Goal: Task Accomplishment & Management: Use online tool/utility

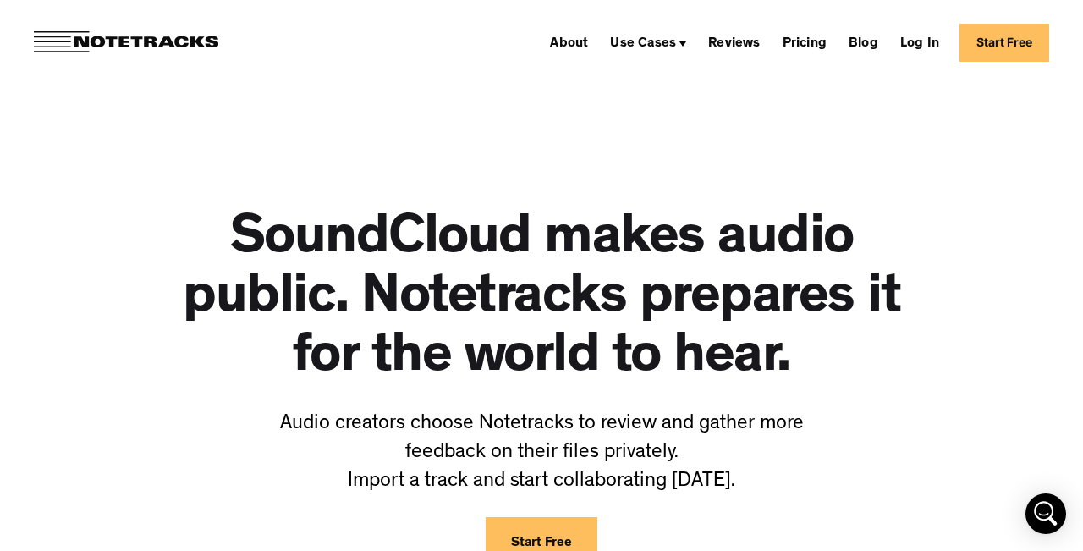
click at [976, 41] on link "Start Free" at bounding box center [1005, 43] width 90 height 38
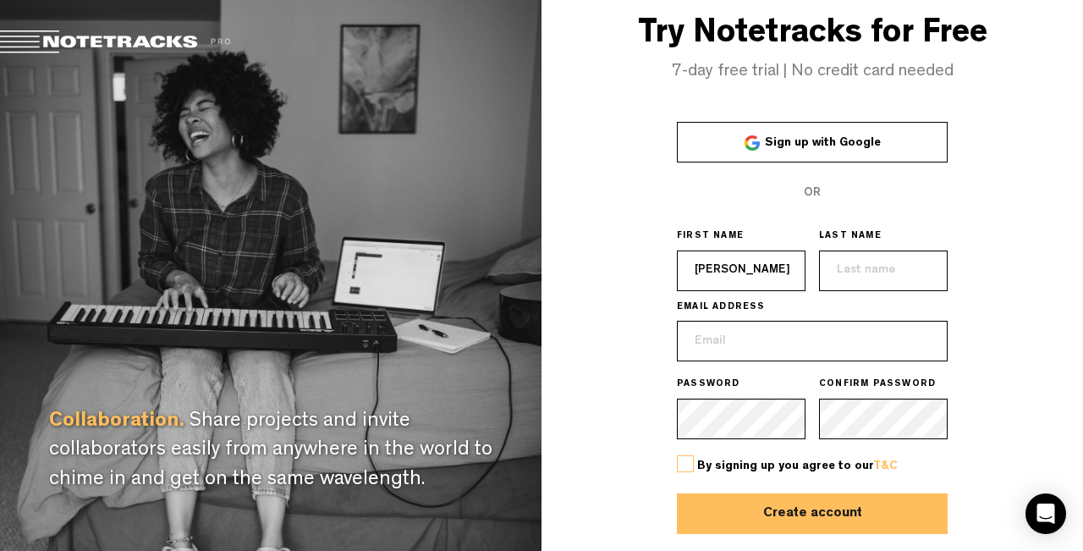
type input "[PERSON_NAME]"
type input "Wolfe"
type input "[EMAIL_ADDRESS][DOMAIN_NAME]"
click at [686, 465] on label at bounding box center [685, 463] width 17 height 17
click at [0, 0] on input "checkbox" at bounding box center [0, 0] width 0 height 0
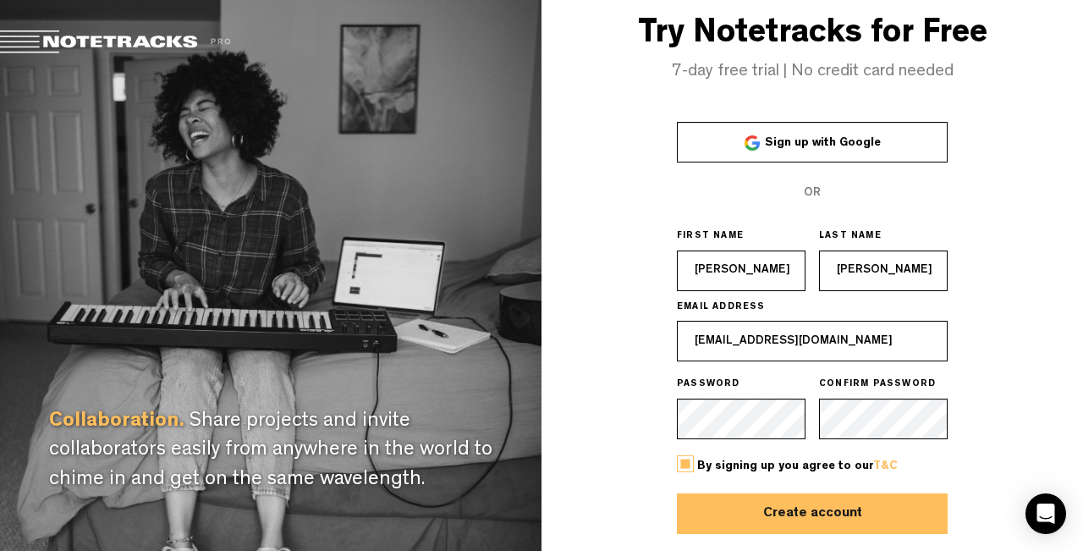
click at [710, 494] on button "Create account" at bounding box center [812, 513] width 271 height 41
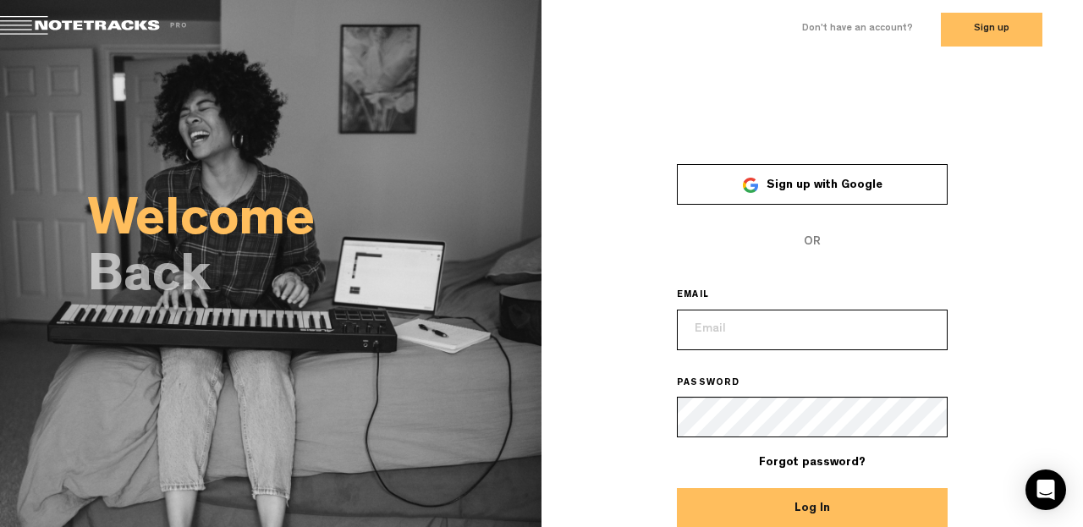
click at [726, 329] on input "email" at bounding box center [812, 330] width 271 height 41
type input "[EMAIL_ADDRESS][DOMAIN_NAME]"
click at [812, 508] on button "Log In" at bounding box center [812, 508] width 271 height 41
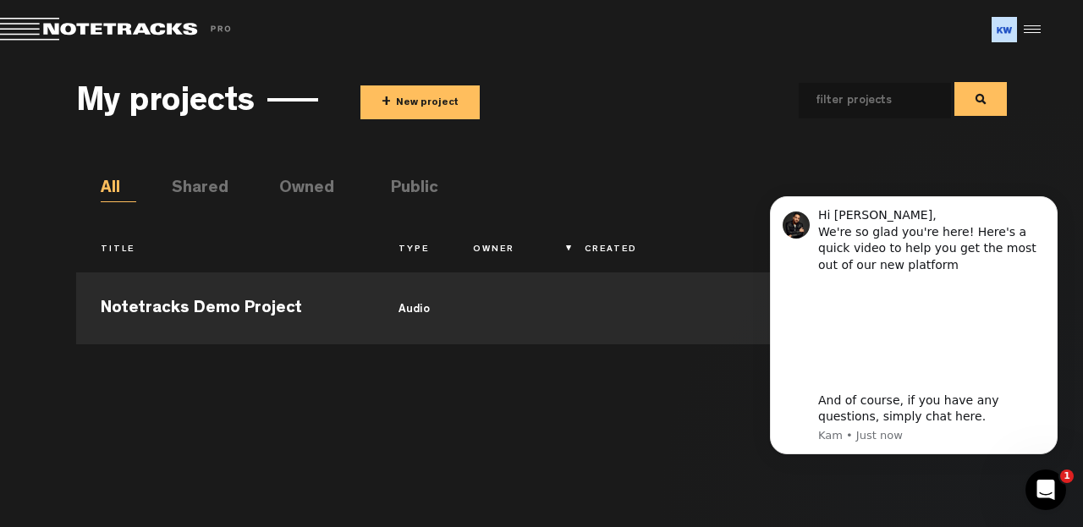
click at [446, 98] on button "+ New project" at bounding box center [420, 102] width 119 height 34
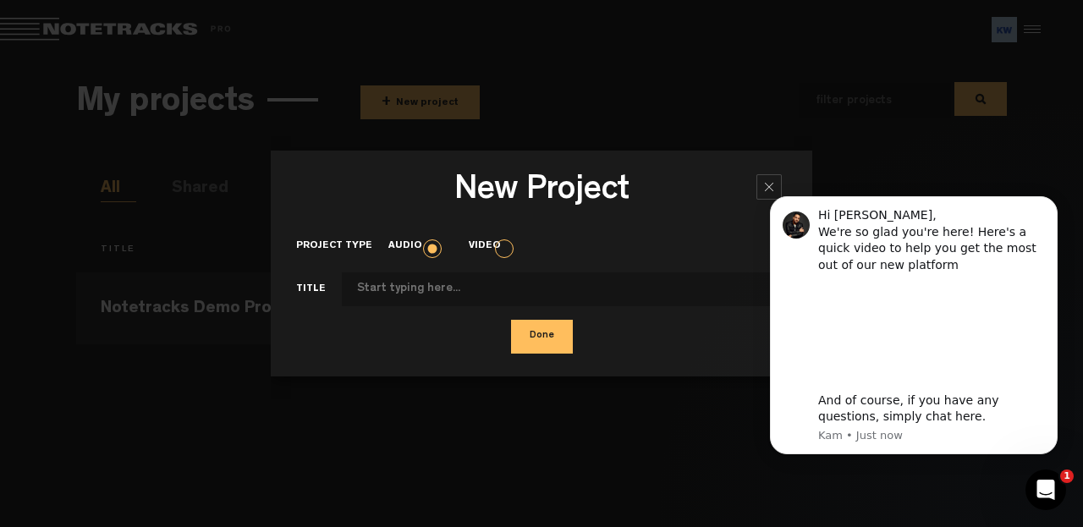
click at [415, 291] on input "Project type" at bounding box center [564, 289] width 445 height 34
click html "Hi [PERSON_NAME], We're so glad you're here! Here's a quick video to help you g…"
click at [760, 184] on body "Hi [PERSON_NAME], We're so glad you're here! Here's a quick video to help you g…" at bounding box center [913, 328] width 325 height 294
click at [766, 173] on div "New Project × Project type Audio Video Title Done" at bounding box center [542, 263] width 542 height 225
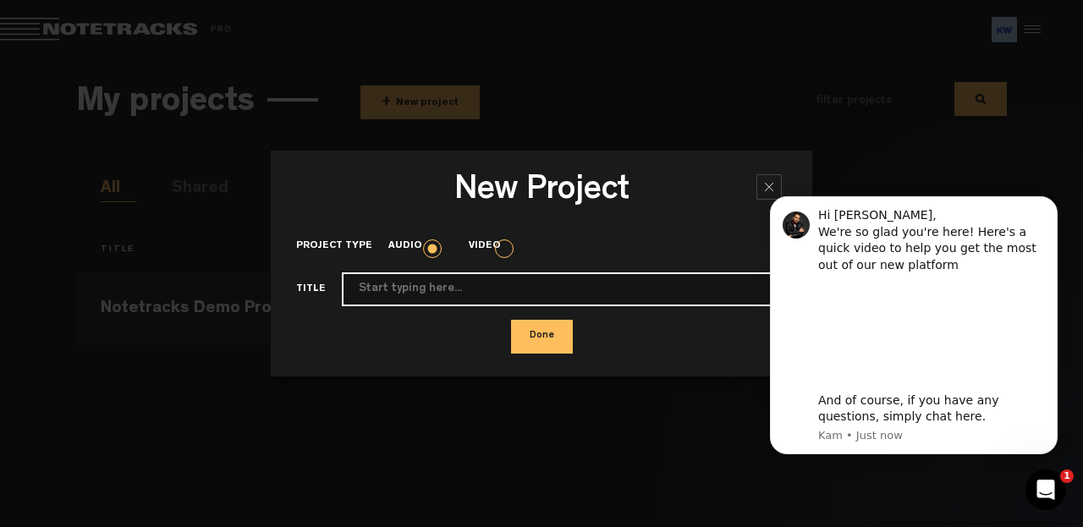
click at [375, 294] on input "Project type" at bounding box center [564, 289] width 445 height 34
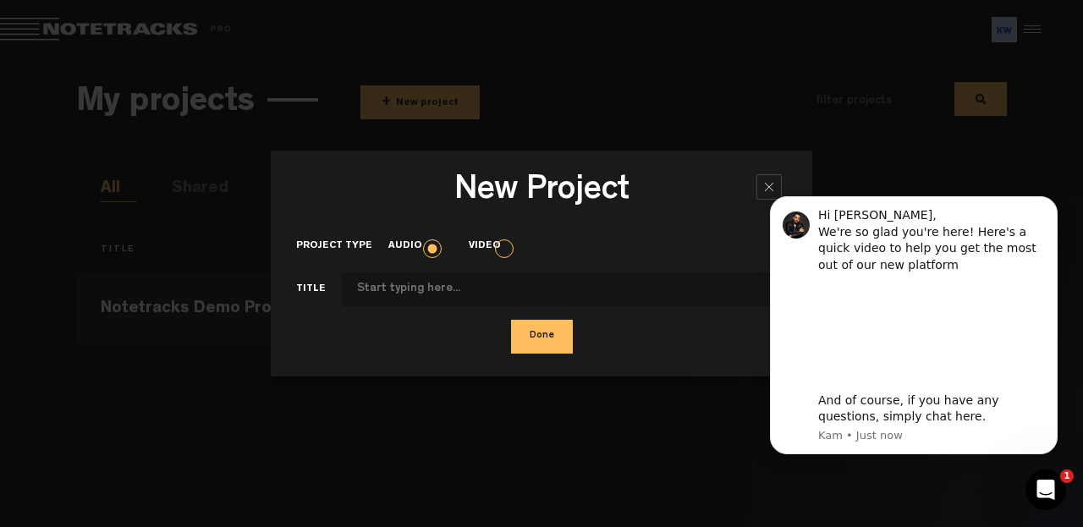
click at [1054, 484] on icon "Open Intercom Messenger" at bounding box center [1046, 490] width 28 height 28
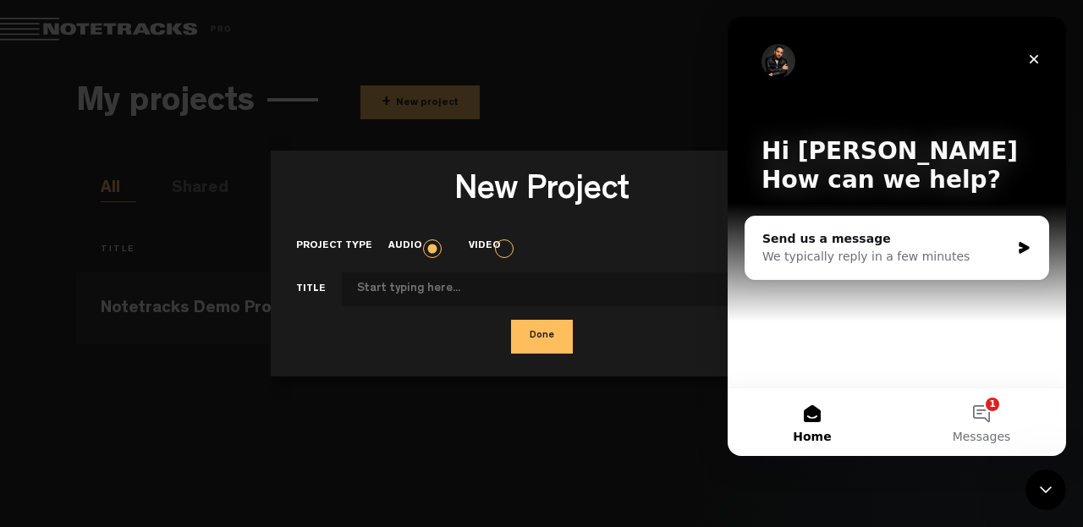
click at [1054, 484] on icon "Close Intercom Messenger" at bounding box center [1046, 490] width 20 height 20
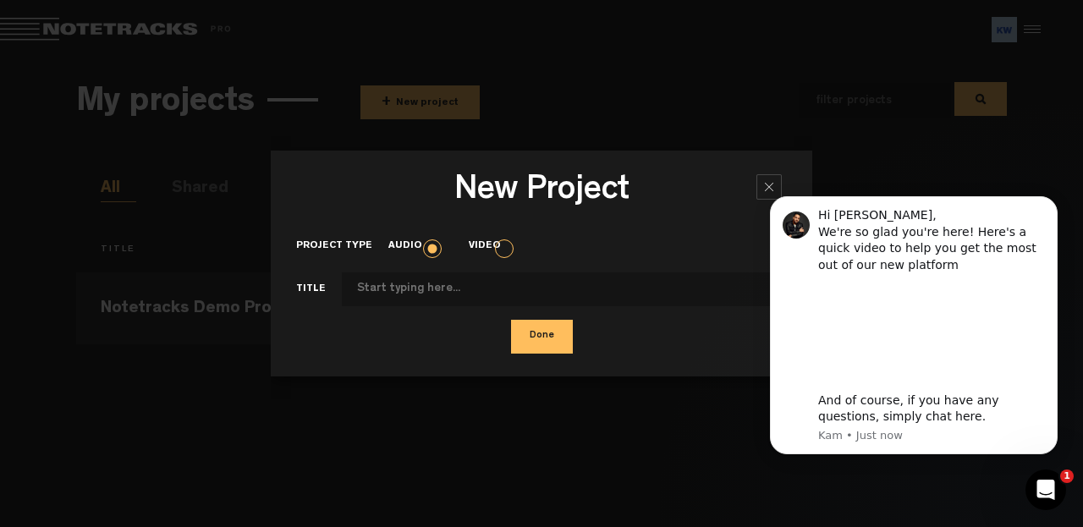
click at [1038, 489] on icon "Open Intercom Messenger" at bounding box center [1046, 490] width 28 height 28
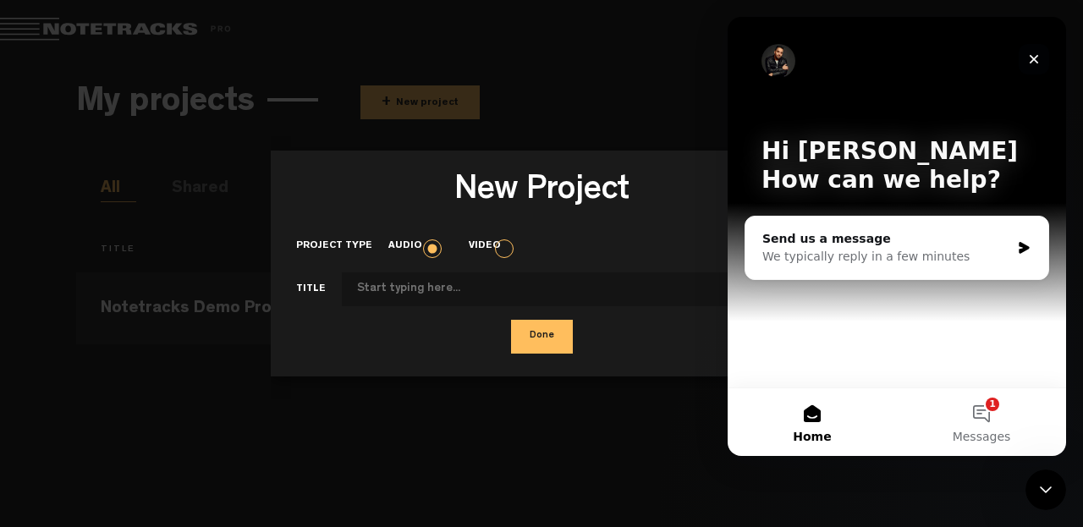
click at [1038, 61] on icon "Close" at bounding box center [1034, 59] width 14 height 14
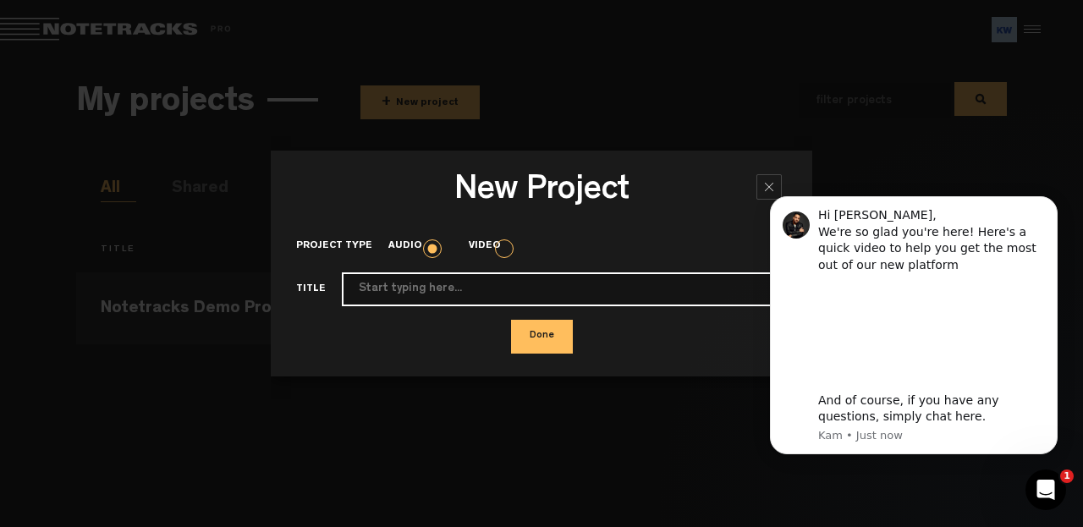
click at [444, 287] on input "Project type" at bounding box center [564, 289] width 445 height 34
type input "[PERSON_NAME]"
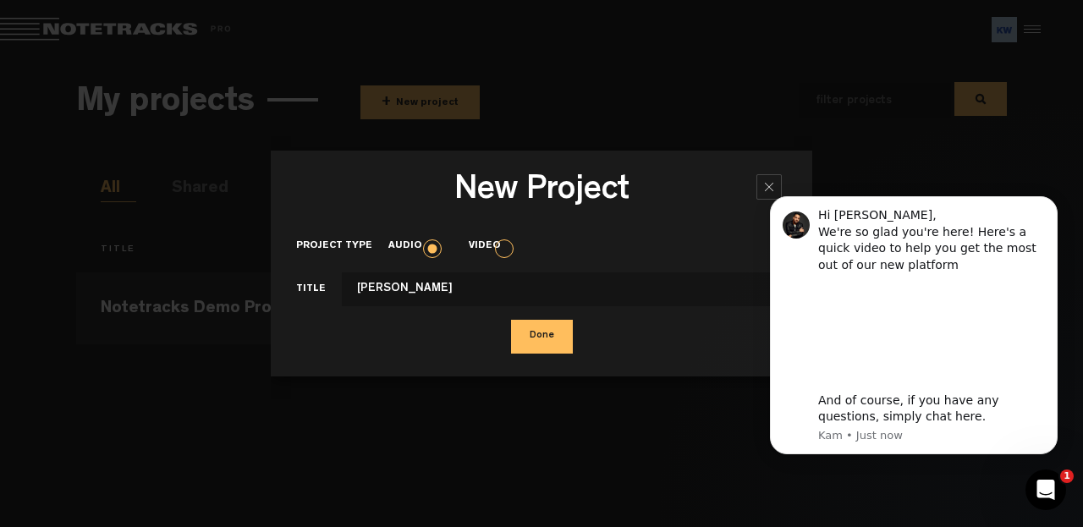
click at [540, 327] on button "Done" at bounding box center [542, 337] width 62 height 34
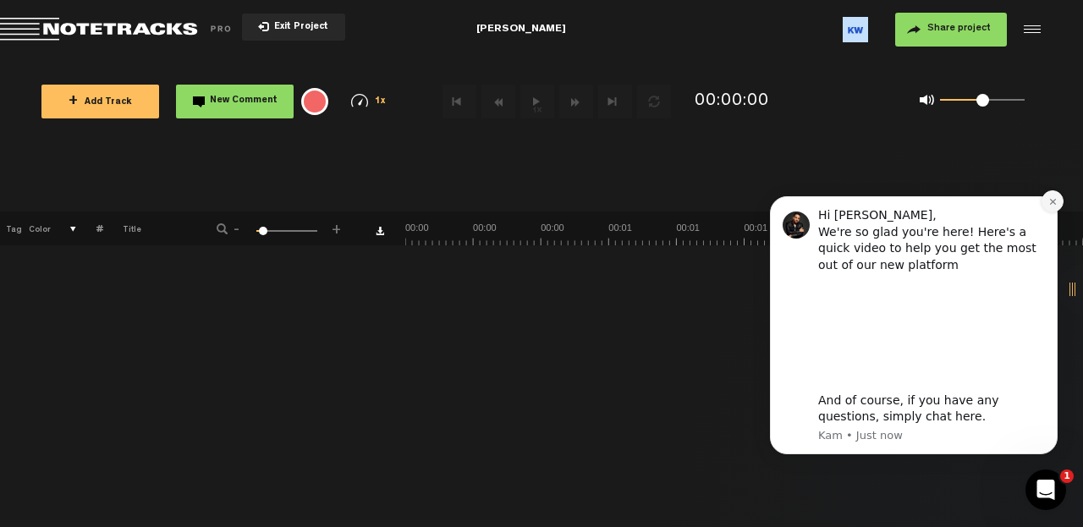
click at [1047, 208] on button "Dismiss notification" at bounding box center [1053, 201] width 22 height 22
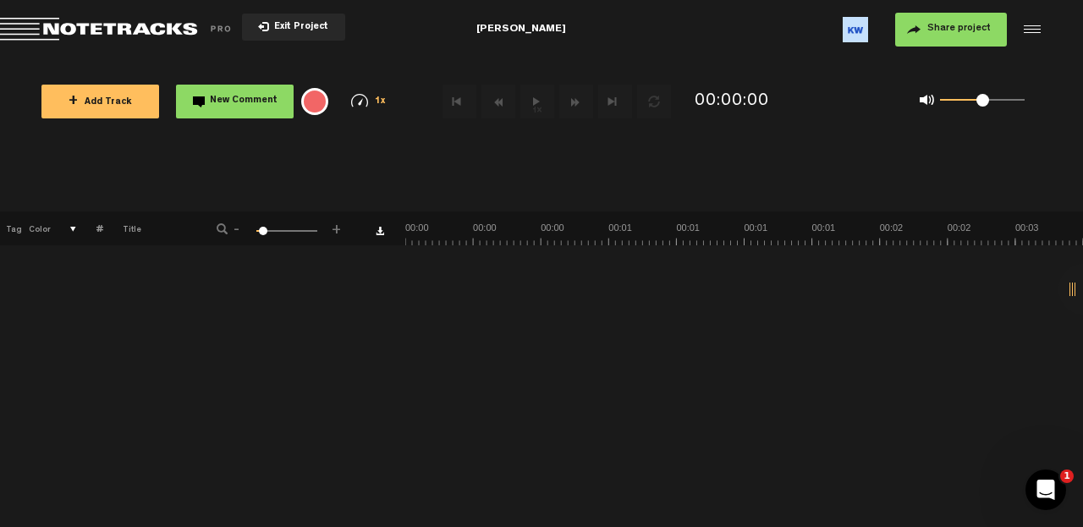
drag, startPoint x: 302, startPoint y: 34, endPoint x: 825, endPoint y: 207, distance: 551.0
click at [825, 208] on body "Version: [DATE]-prod, Build 1257, Hash: g376cf1d, Branch: master X Your screen …" at bounding box center [541, 263] width 1083 height 527
click at [282, 34] on button "Exit Project" at bounding box center [293, 27] width 103 height 27
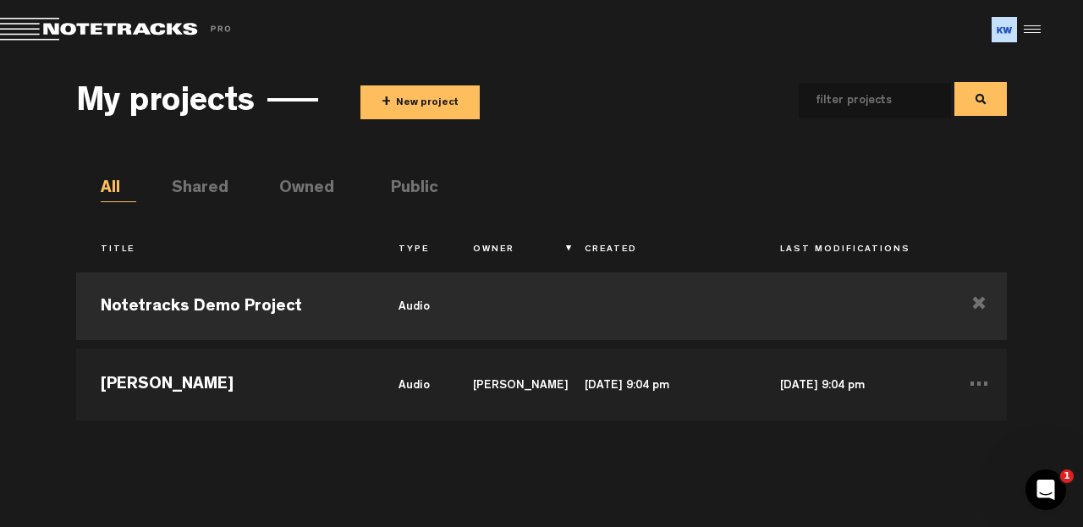
click at [315, 183] on li "Owned" at bounding box center [297, 189] width 36 height 25
click at [405, 191] on li "Public" at bounding box center [409, 189] width 36 height 25
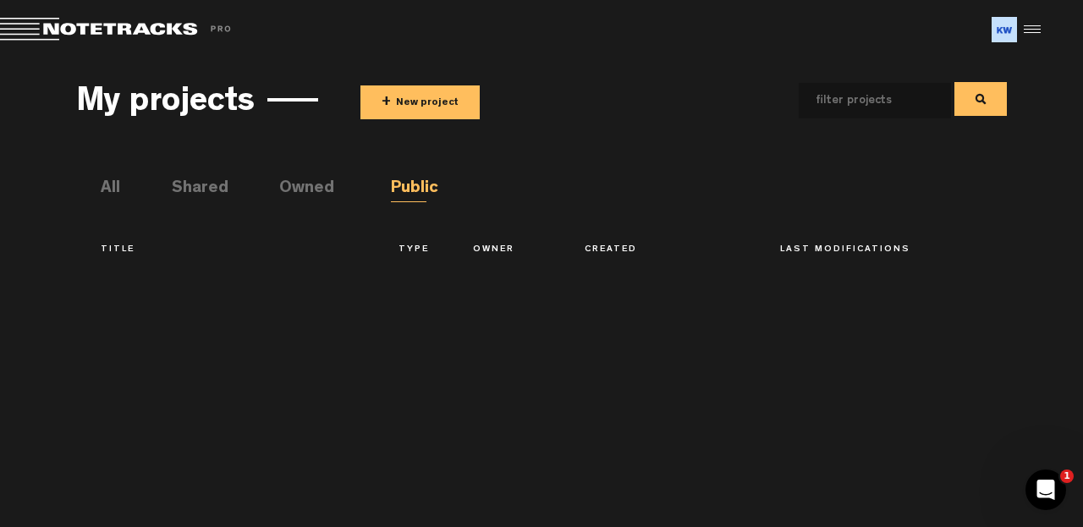
click at [1027, 33] on div at bounding box center [1029, 29] width 25 height 25
